Goal: Information Seeking & Learning: Learn about a topic

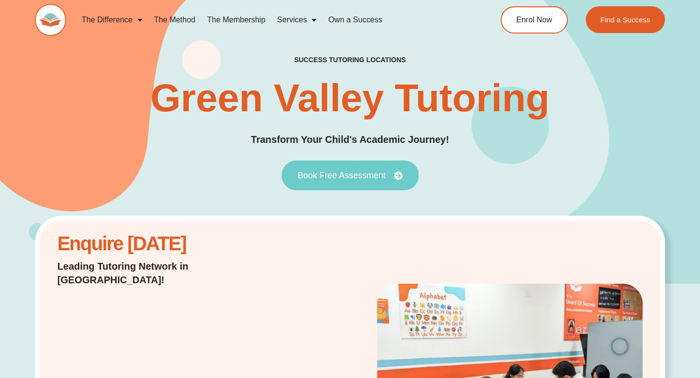
click at [379, 178] on span "Book Free Assessment" at bounding box center [342, 175] width 88 height 9
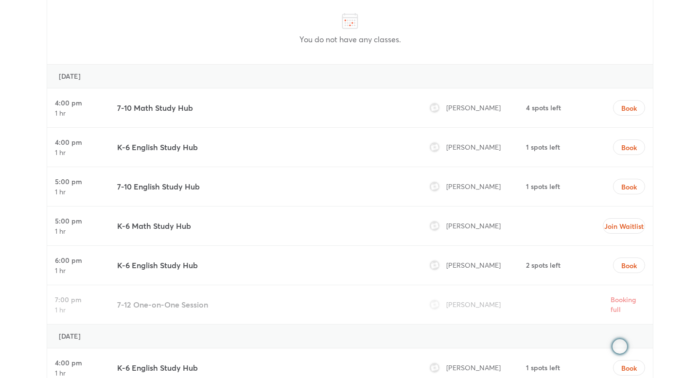
scroll to position [2837, 0]
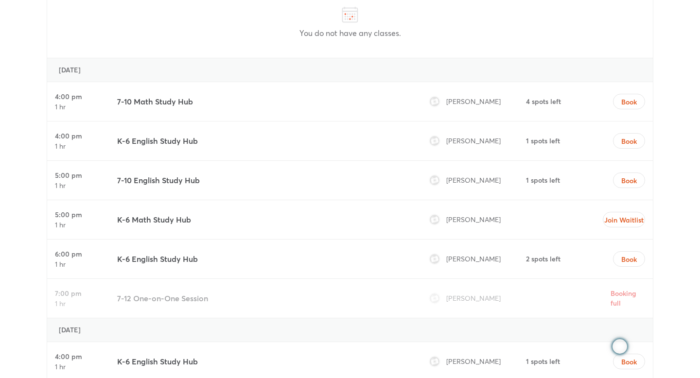
click at [140, 175] on h3 "7-10 English Study Hub" at bounding box center [158, 181] width 83 height 12
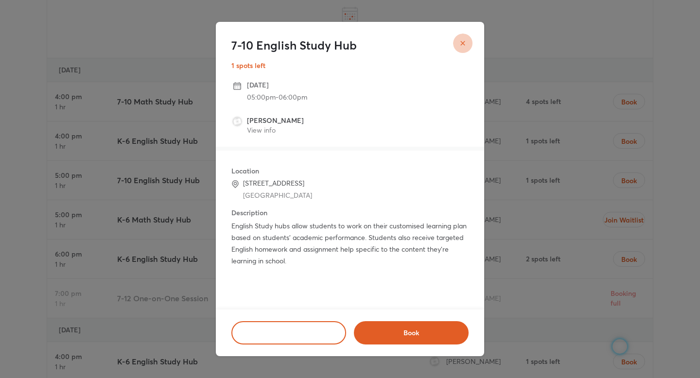
click at [468, 43] on button "close" at bounding box center [462, 43] width 19 height 19
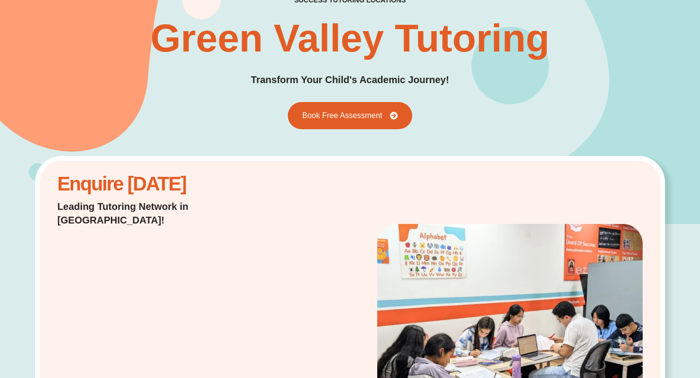
scroll to position [0, 0]
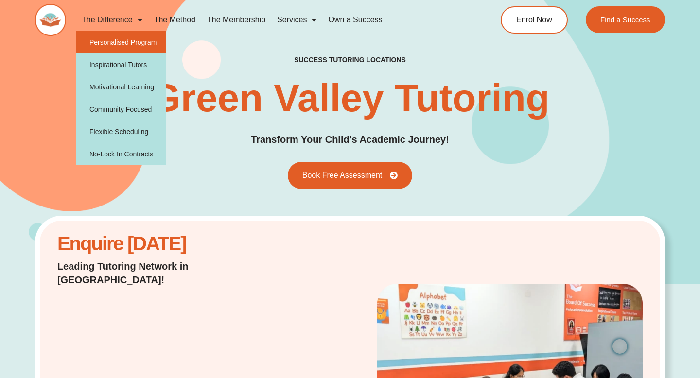
click at [130, 44] on link "Personalised Program" at bounding box center [121, 42] width 91 height 22
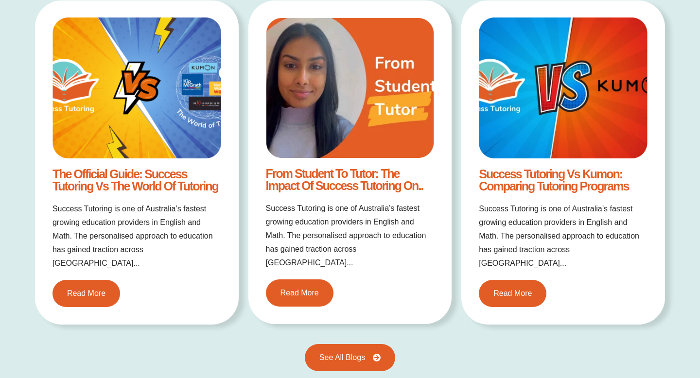
scroll to position [1026, 0]
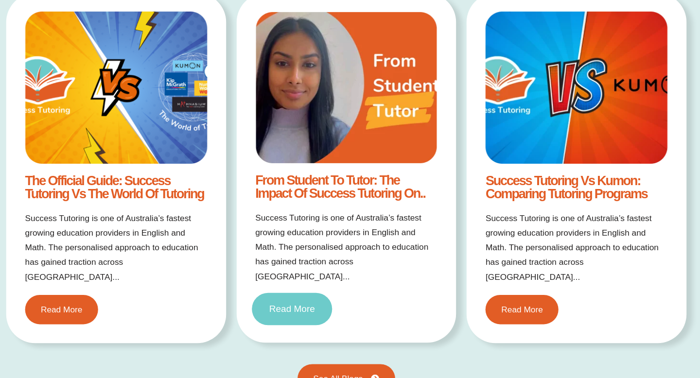
click at [308, 287] on link "Read More" at bounding box center [300, 296] width 74 height 30
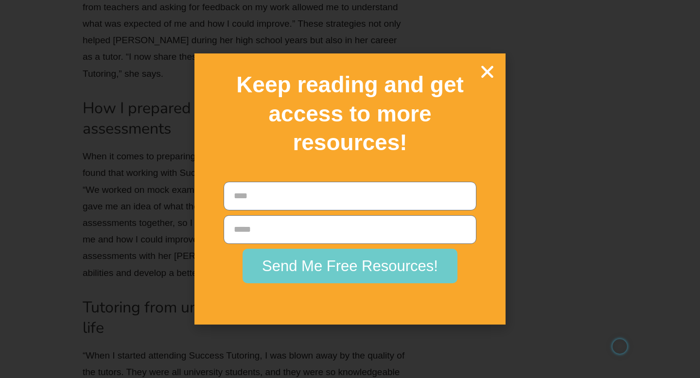
scroll to position [1997, 0]
click at [493, 71] on icon "Close" at bounding box center [487, 71] width 17 height 17
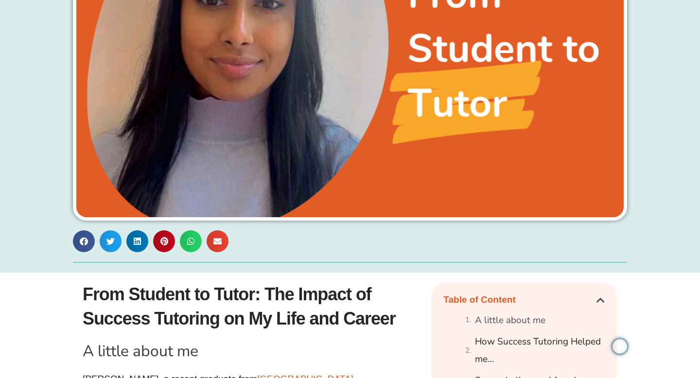
scroll to position [0, 0]
